Goal: Obtain resource: Obtain resource

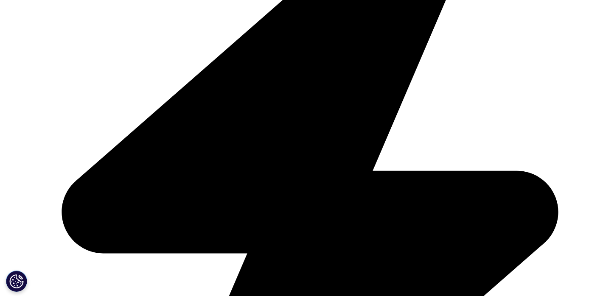
scroll to position [326, 0]
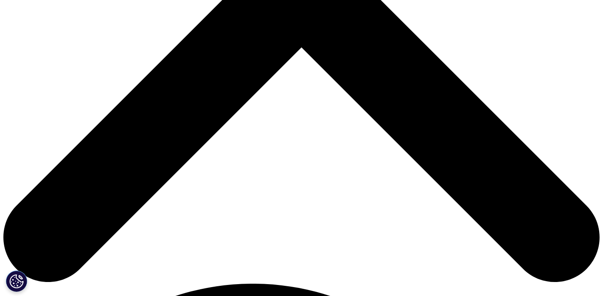
scroll to position [328, 501]
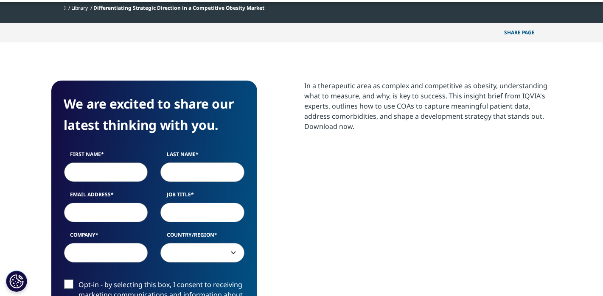
type input "mohamed"
type input "al-ibrahim"
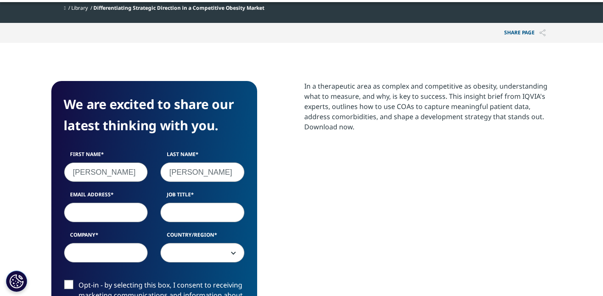
type input "mohamed.al-ibrahim@pharmaron.com"
type input "senior principal investigator"
type input "Pharmaron CPC"
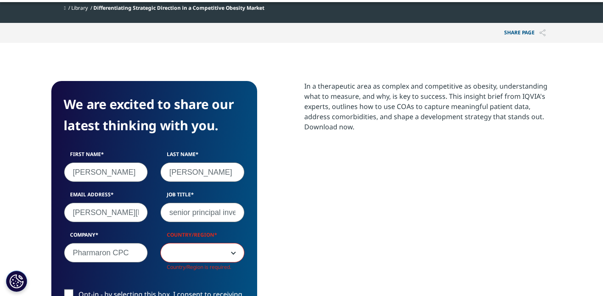
scroll to position [337, 501]
click at [232, 253] on b at bounding box center [232, 253] width 0 height 0
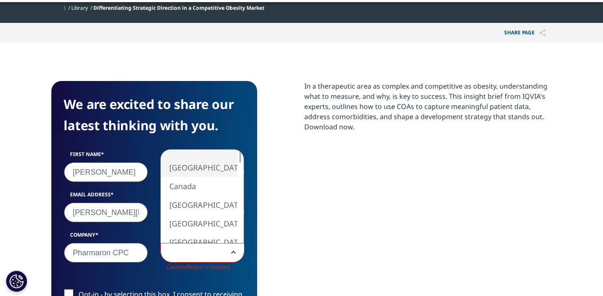
select select "[GEOGRAPHIC_DATA]"
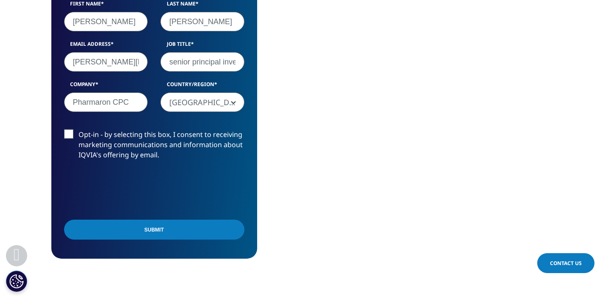
scroll to position [485, 0]
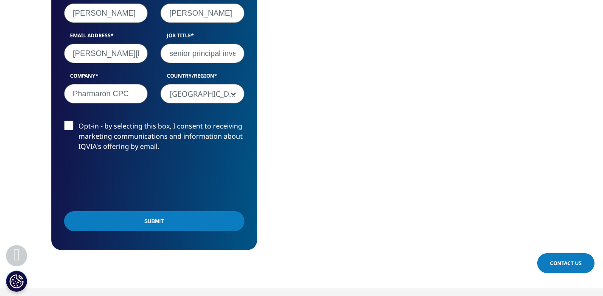
click at [151, 221] on input "Submit" at bounding box center [154, 221] width 180 height 20
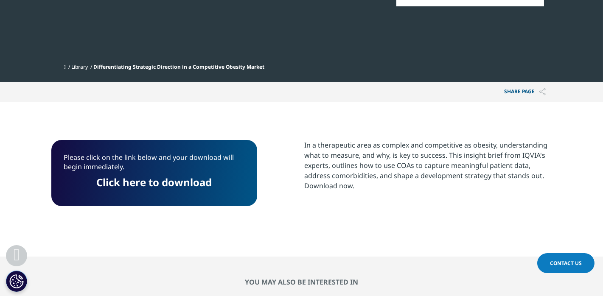
scroll to position [290, 0]
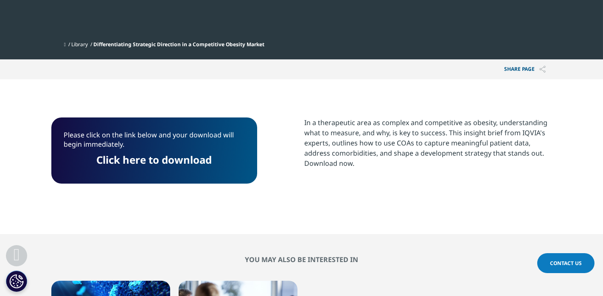
click at [168, 163] on link "Click here to download" at bounding box center [153, 160] width 115 height 14
